Goal: Find specific page/section: Find specific page/section

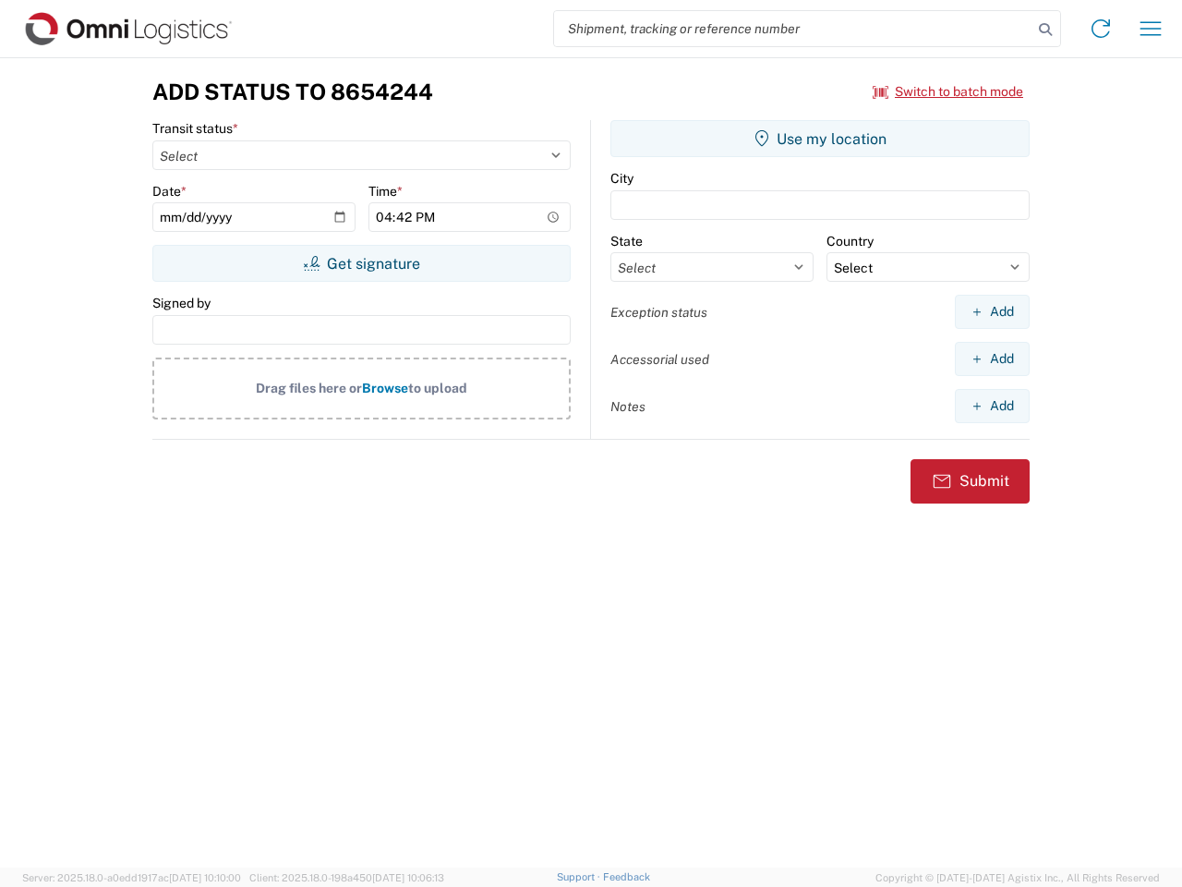
click at [794, 29] on input "search" at bounding box center [793, 28] width 479 height 35
click at [1046, 30] on icon at bounding box center [1046, 30] width 26 height 26
click at [1101, 29] on icon at bounding box center [1101, 29] width 30 height 30
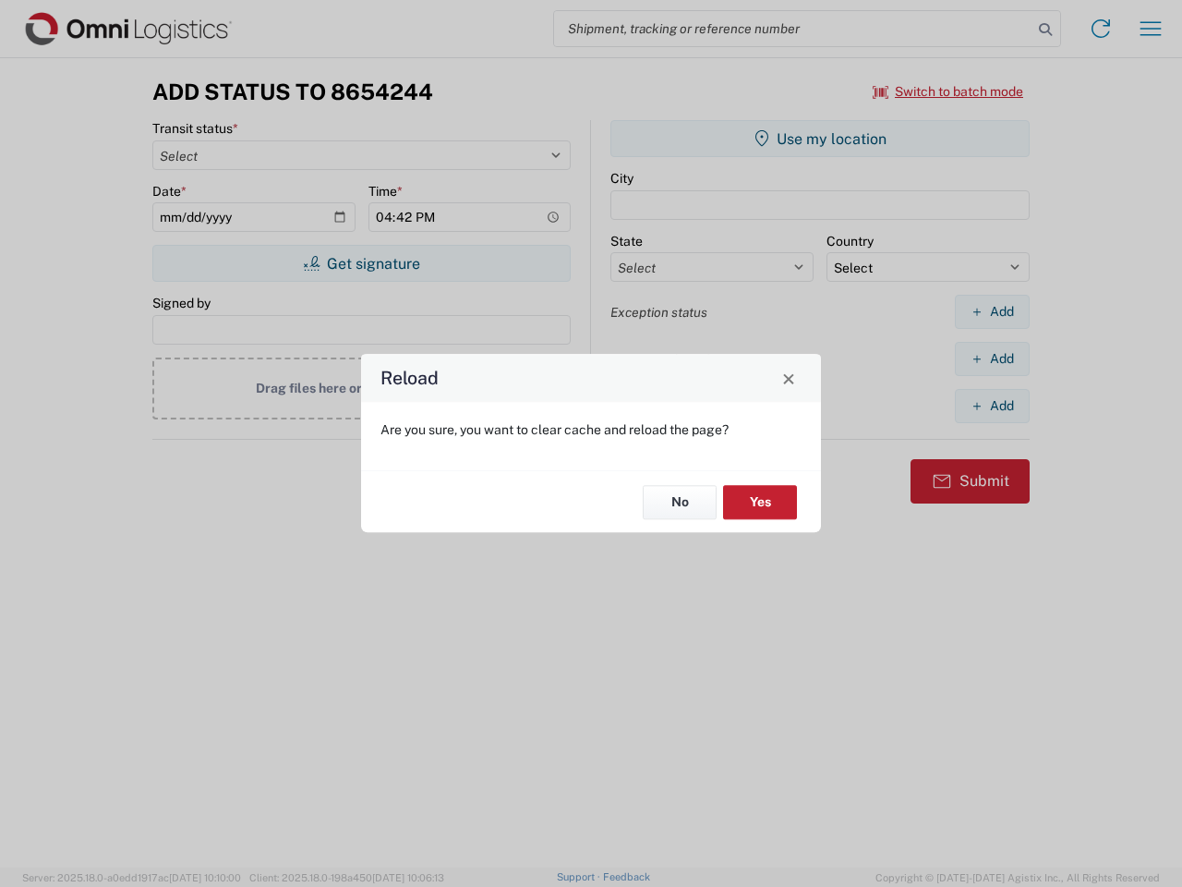
click at [949, 91] on div "Reload Are you sure, you want to clear cache and reload the page? No Yes" at bounding box center [591, 443] width 1182 height 887
click at [361, 263] on div "Reload Are you sure, you want to clear cache and reload the page? No Yes" at bounding box center [591, 443] width 1182 height 887
click at [820, 139] on div "Reload Are you sure, you want to clear cache and reload the page? No Yes" at bounding box center [591, 443] width 1182 height 887
click at [992, 311] on div "Reload Are you sure, you want to clear cache and reload the page? No Yes" at bounding box center [591, 443] width 1182 height 887
click at [992, 358] on div "Reload Are you sure, you want to clear cache and reload the page? No Yes" at bounding box center [591, 443] width 1182 height 887
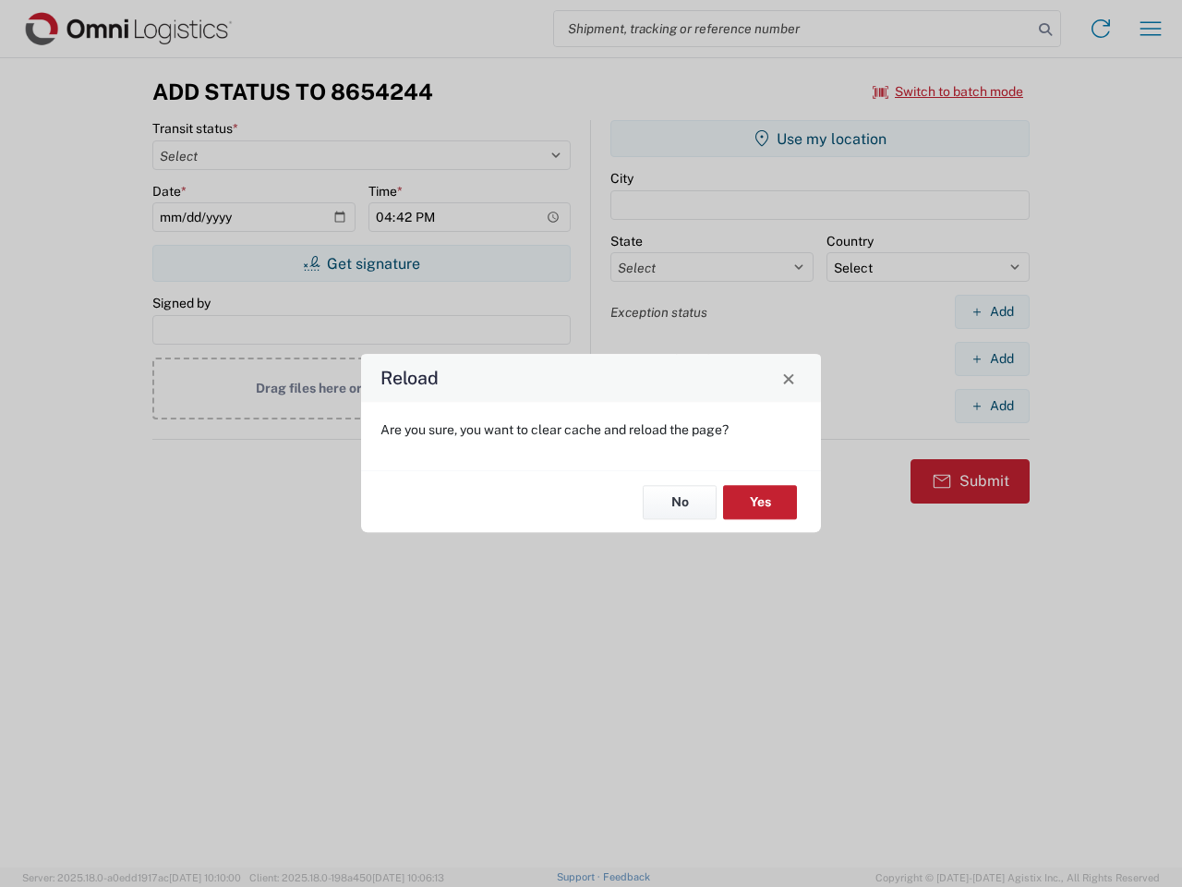
click at [992, 406] on div "Reload Are you sure, you want to clear cache and reload the page? No Yes" at bounding box center [591, 443] width 1182 height 887
